Goal: Transaction & Acquisition: Purchase product/service

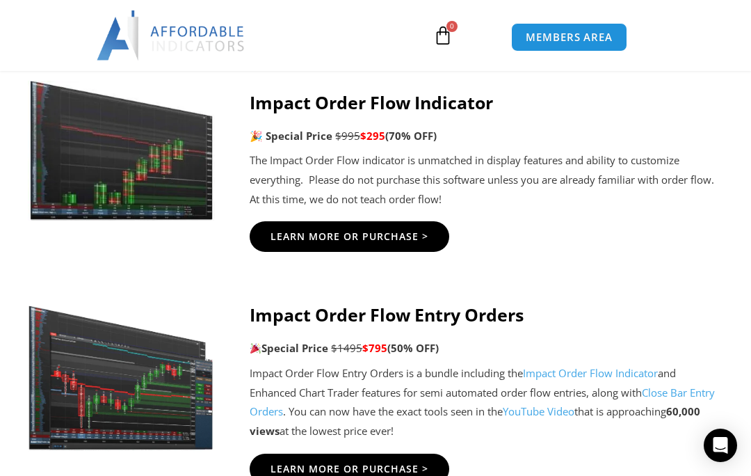
scroll to position [2958, 0]
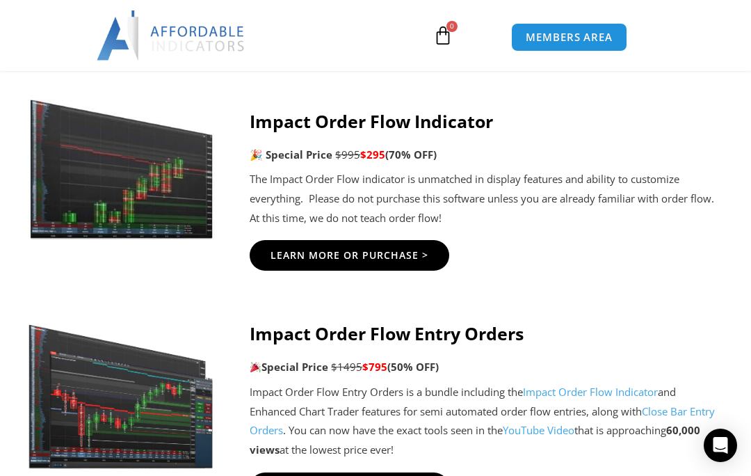
click at [305, 240] on link "Learn More Or Purchase >" at bounding box center [350, 255] width 200 height 31
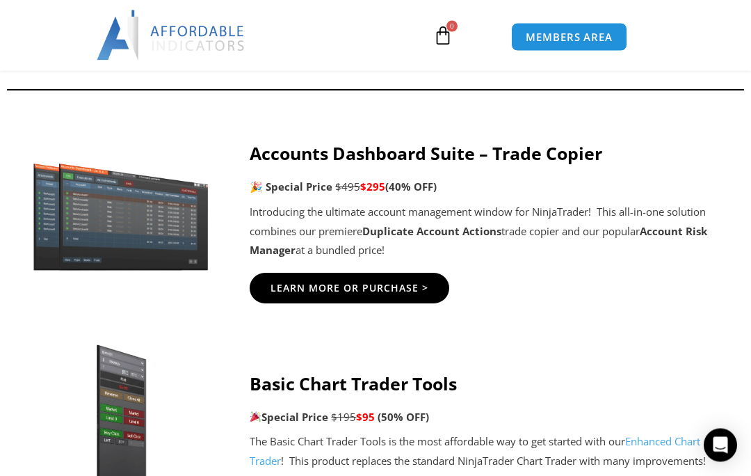
scroll to position [612, 0]
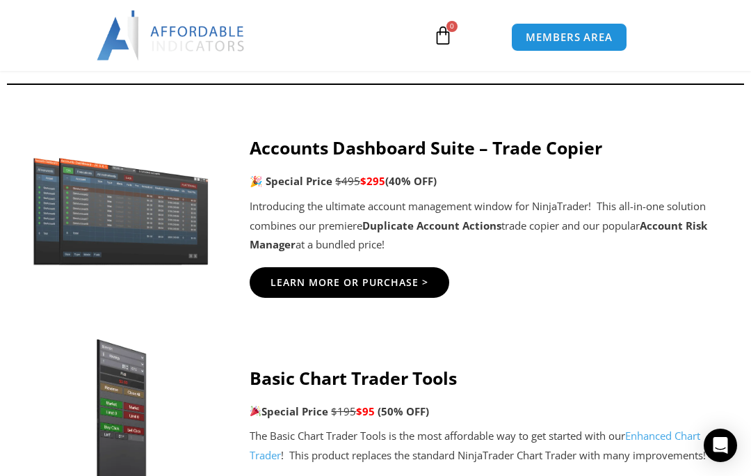
click at [299, 288] on link "Learn More Or Purchase >" at bounding box center [350, 282] width 200 height 31
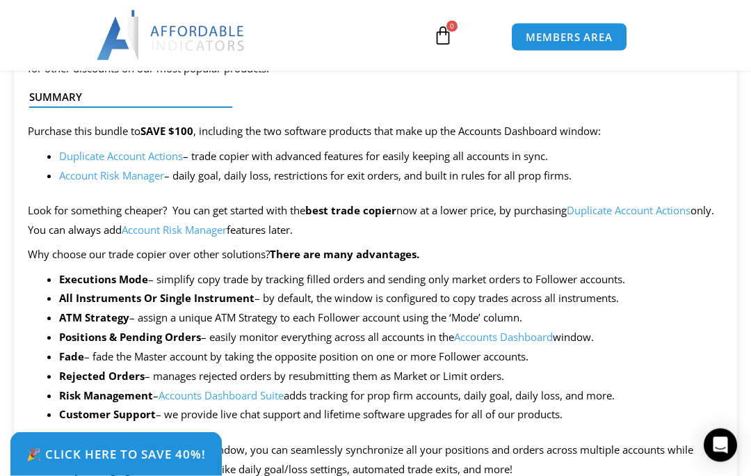
scroll to position [976, 0]
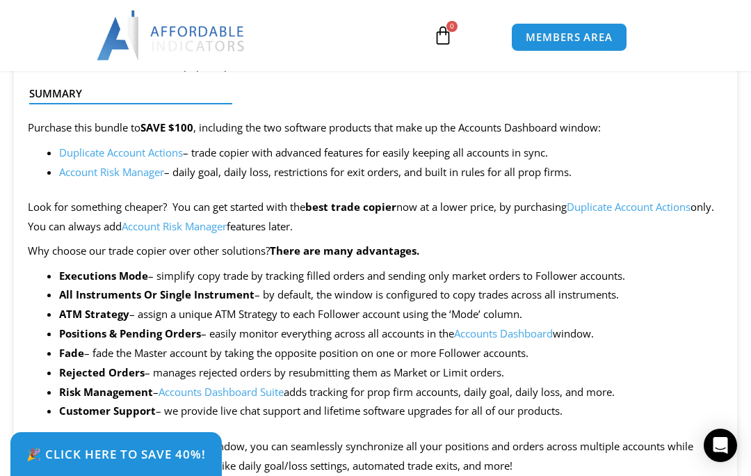
click at [617, 211] on link "Duplicate Account Actions" at bounding box center [629, 207] width 124 height 14
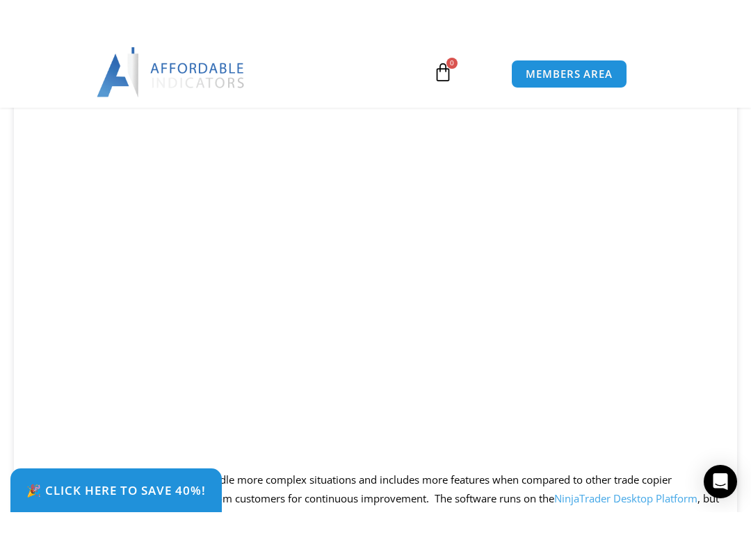
scroll to position [14, 0]
